Goal: Transaction & Acquisition: Purchase product/service

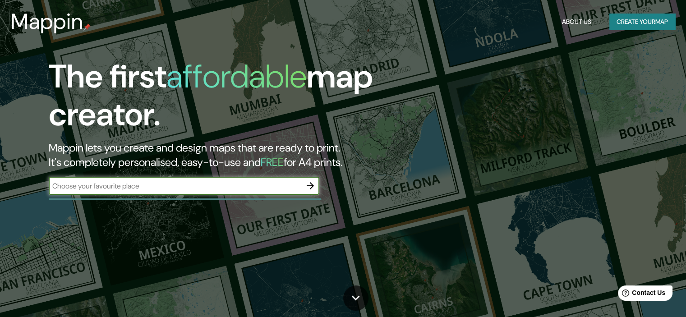
click at [309, 189] on icon "button" at bounding box center [310, 185] width 11 height 11
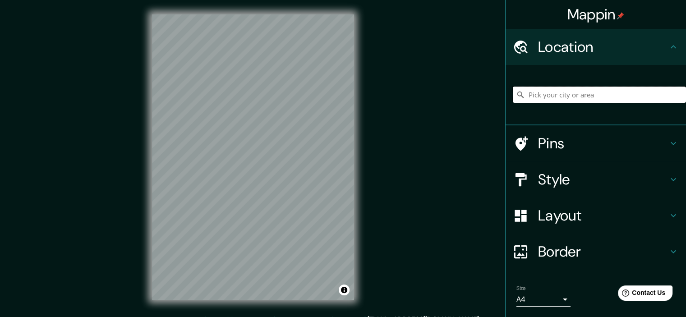
click at [621, 93] on input "Pick your city or area" at bounding box center [599, 95] width 173 height 16
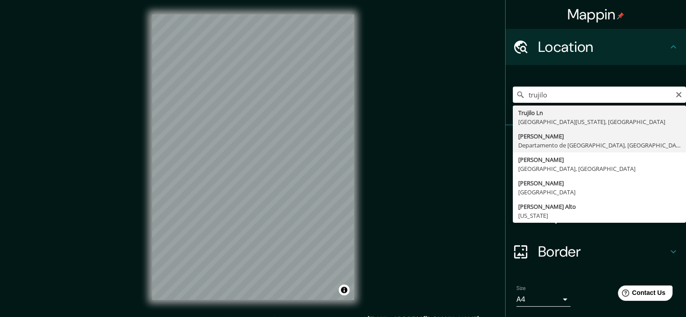
type input "[GEOGRAPHIC_DATA], [GEOGRAPHIC_DATA], [GEOGRAPHIC_DATA]"
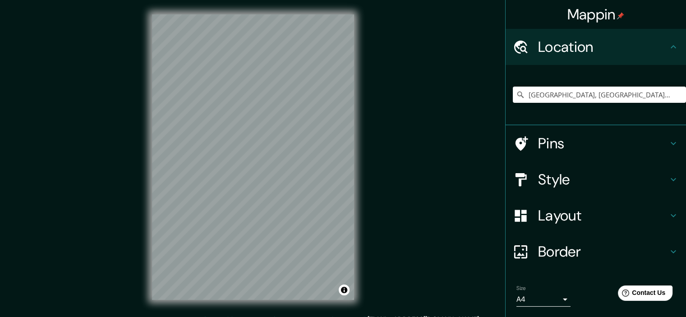
click at [628, 175] on h4 "Style" at bounding box center [603, 180] width 130 height 18
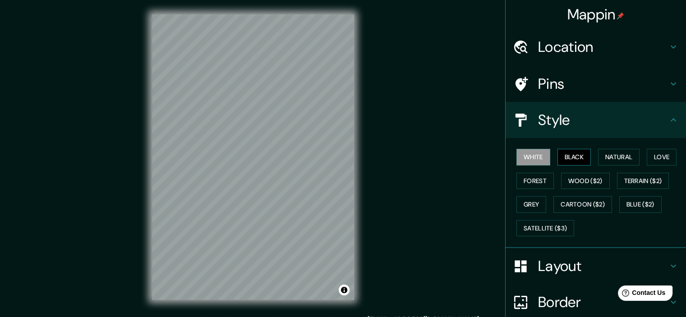
click at [576, 160] on button "Black" at bounding box center [575, 157] width 34 height 17
click at [534, 180] on button "Forest" at bounding box center [535, 181] width 37 height 17
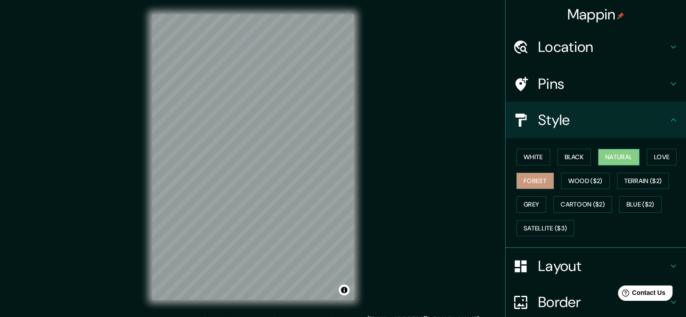
click at [624, 161] on button "Natural" at bounding box center [619, 157] width 42 height 17
click at [379, 215] on div "Mappin Location [GEOGRAPHIC_DATA], [GEOGRAPHIC_DATA], [GEOGRAPHIC_DATA] Pins St…" at bounding box center [343, 164] width 686 height 329
click at [656, 162] on button "Love" at bounding box center [662, 157] width 30 height 17
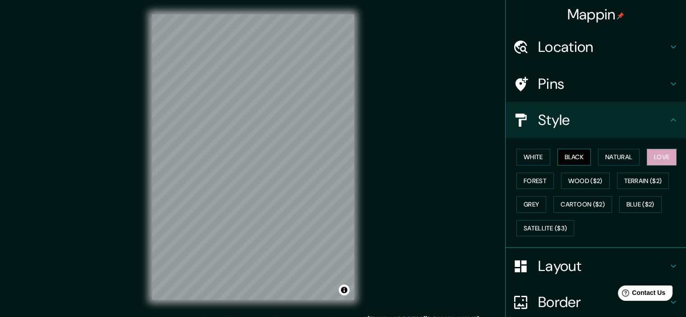
click at [567, 155] on button "Black" at bounding box center [575, 157] width 34 height 17
click at [531, 158] on button "White" at bounding box center [534, 157] width 34 height 17
click at [567, 157] on button "Black" at bounding box center [575, 157] width 34 height 17
click at [535, 152] on button "White" at bounding box center [534, 157] width 34 height 17
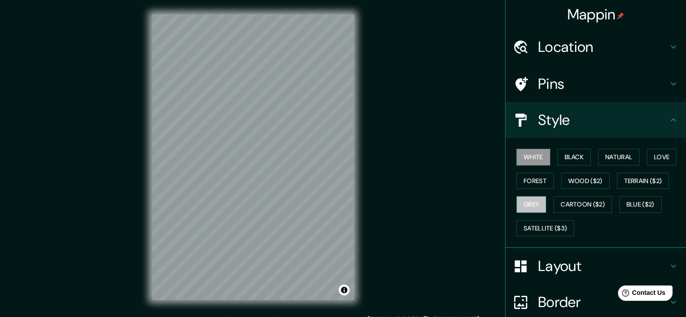
click at [529, 201] on button "Grey" at bounding box center [532, 204] width 30 height 17
click at [549, 224] on button "Satellite ($3)" at bounding box center [546, 228] width 58 height 17
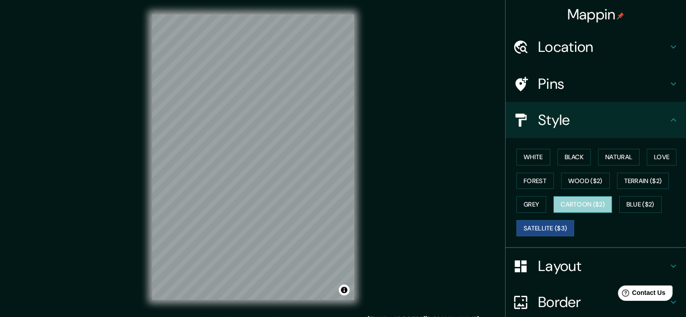
click at [554, 198] on button "Cartoon ($2)" at bounding box center [583, 204] width 59 height 17
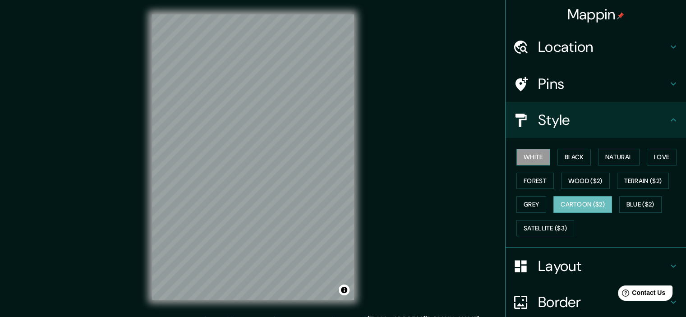
click at [521, 157] on button "White" at bounding box center [534, 157] width 34 height 17
click at [561, 155] on button "Black" at bounding box center [575, 157] width 34 height 17
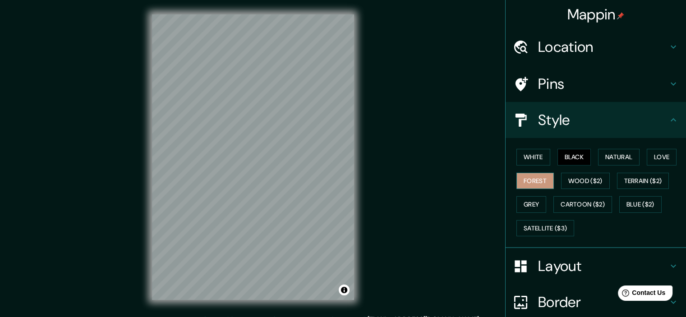
click at [517, 180] on button "Forest" at bounding box center [535, 181] width 37 height 17
click at [622, 158] on button "Natural" at bounding box center [619, 157] width 42 height 17
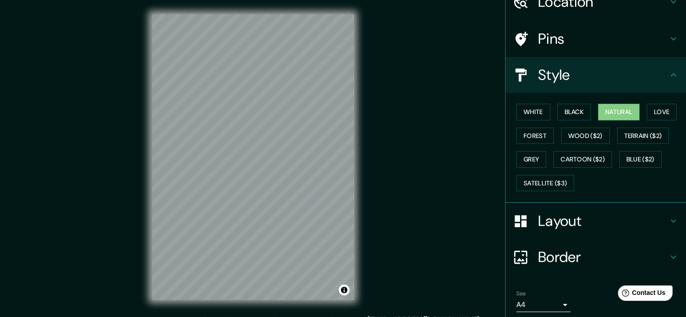
scroll to position [77, 0]
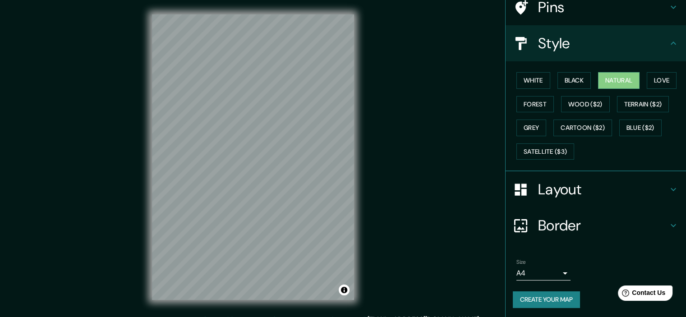
click at [540, 281] on div "Size A4 single" at bounding box center [596, 269] width 166 height 29
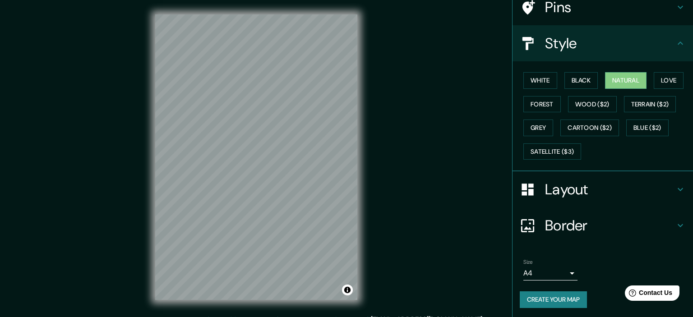
click at [540, 276] on body "Mappin Location [GEOGRAPHIC_DATA], [GEOGRAPHIC_DATA], [GEOGRAPHIC_DATA] Pins St…" at bounding box center [346, 158] width 693 height 317
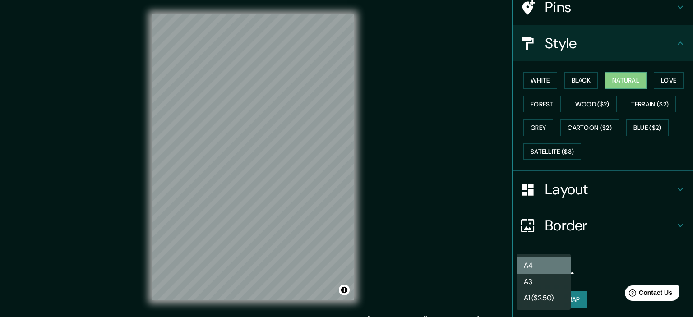
click at [558, 263] on li "A4" at bounding box center [544, 266] width 54 height 16
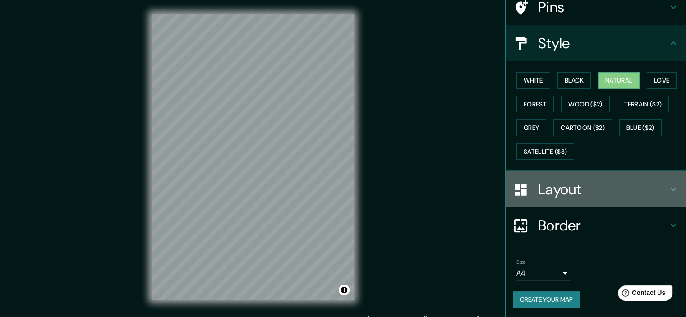
click at [581, 180] on h4 "Layout" at bounding box center [603, 189] width 130 height 18
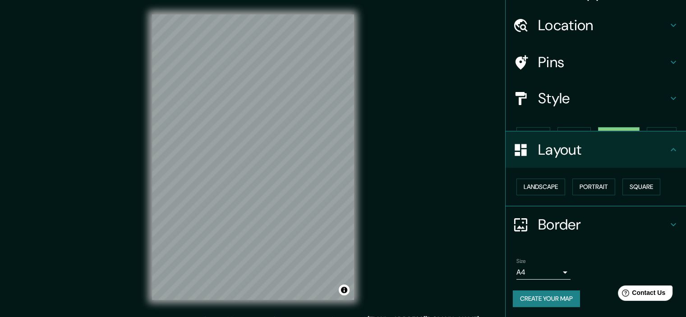
scroll to position [6, 0]
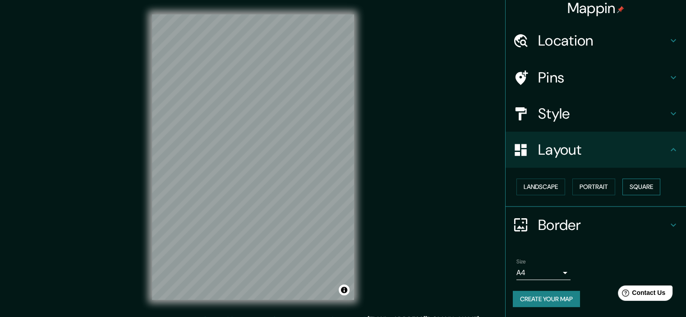
click at [632, 182] on button "Square" at bounding box center [642, 187] width 38 height 17
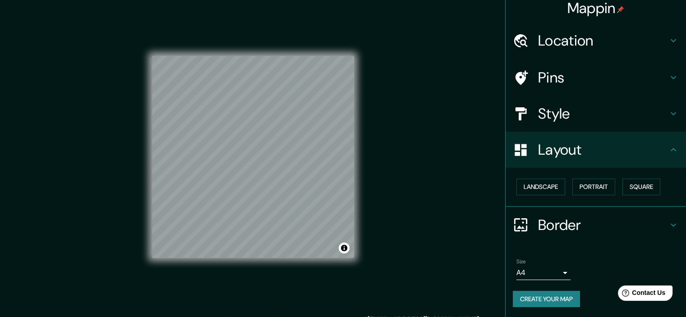
click at [561, 301] on button "Create your map" at bounding box center [546, 299] width 67 height 17
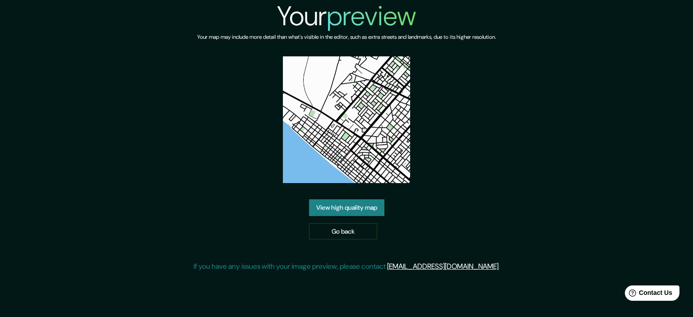
click at [333, 117] on img at bounding box center [346, 119] width 127 height 127
click at [345, 210] on link "View high quality map" at bounding box center [346, 207] width 75 height 17
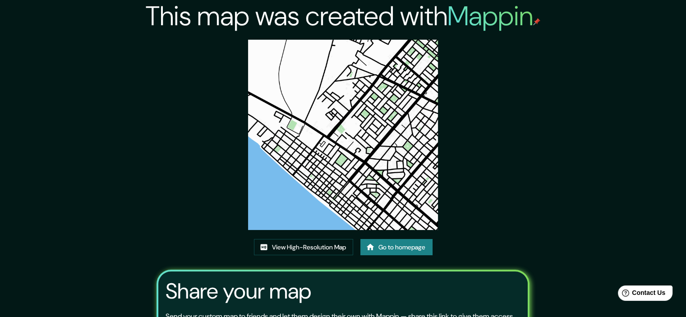
click at [323, 155] on img at bounding box center [343, 135] width 190 height 190
click at [332, 247] on link "View High-Resolution Map" at bounding box center [303, 247] width 99 height 17
